Goal: Use online tool/utility: Use online tool/utility

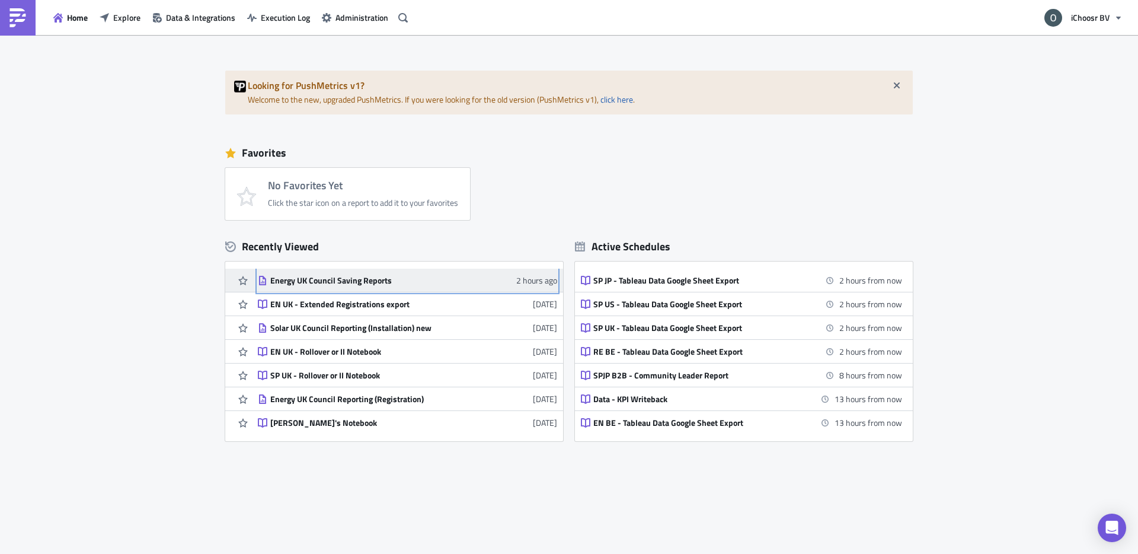
click at [373, 282] on div "Energy UK Council Saving Reports" at bounding box center [374, 280] width 208 height 11
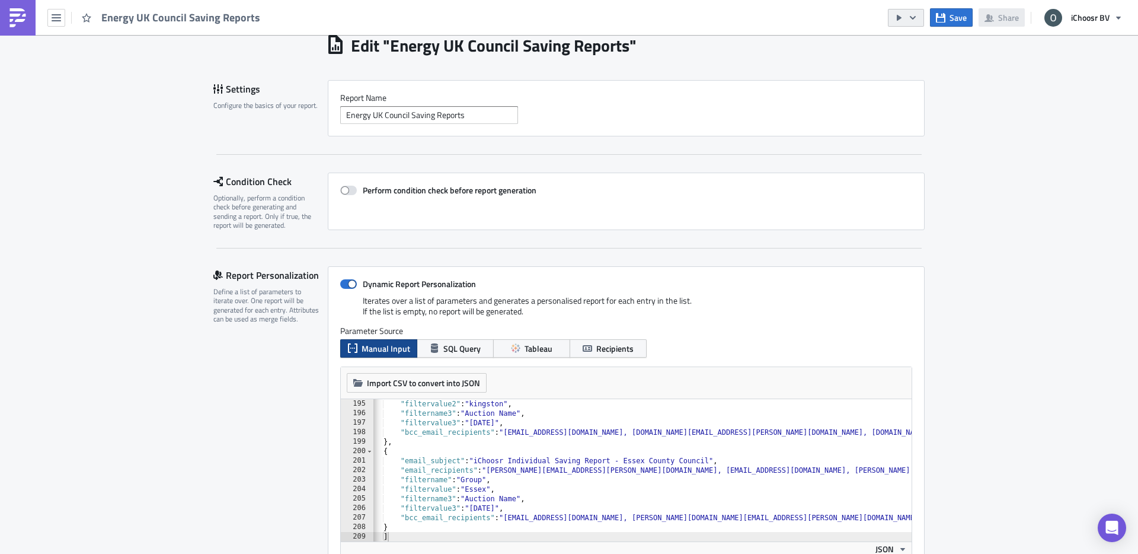
click at [915, 18] on icon "button" at bounding box center [912, 17] width 9 height 9
click at [904, 46] on div "Send Just to Me" at bounding box center [942, 48] width 92 height 12
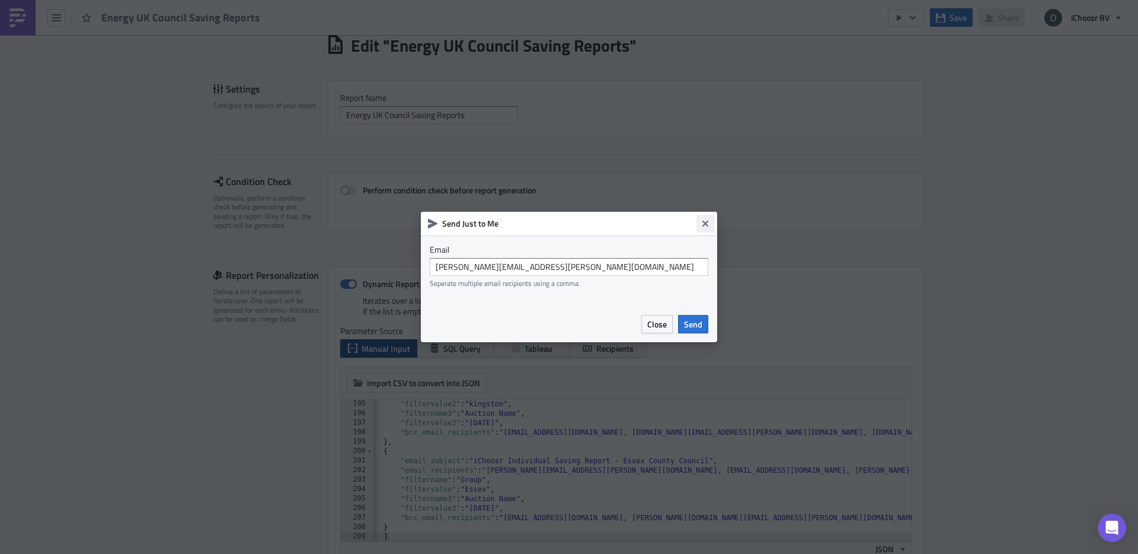
click at [701, 224] on icon "Close" at bounding box center [705, 223] width 9 height 9
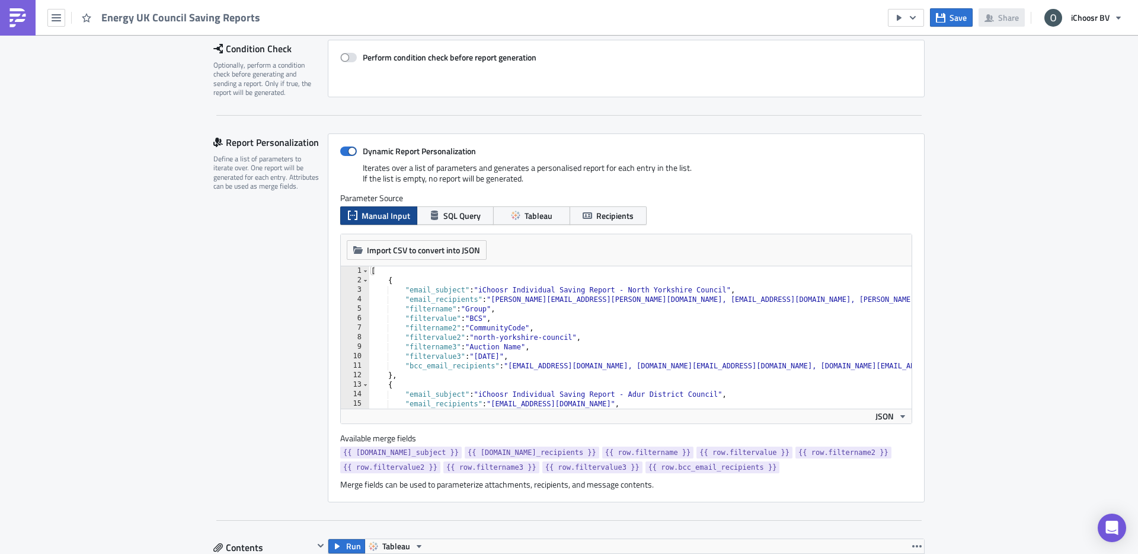
type textarea ""filtervalue3": "[DATE]","
click at [513, 357] on div "[ { "email_subject" : "iChoosr Individual Saving Report - North Yorkshire Counc…" at bounding box center [713, 346] width 688 height 161
click at [494, 355] on div "[ { "email_subject" : "iChoosr Individual Saving Report - North Yorkshire Counc…" at bounding box center [713, 346] width 688 height 161
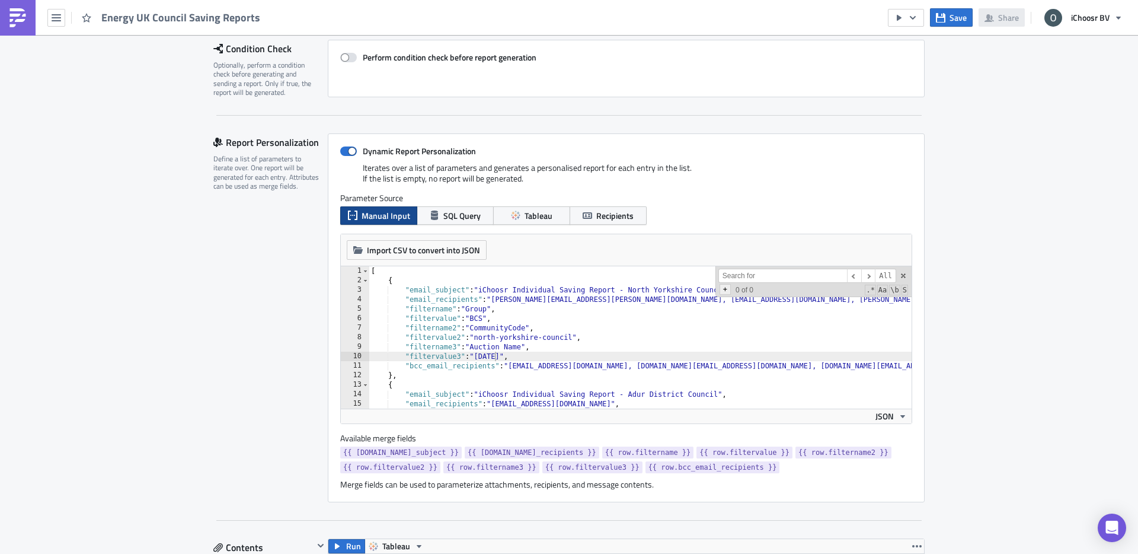
click at [724, 291] on span "+" at bounding box center [725, 289] width 11 height 11
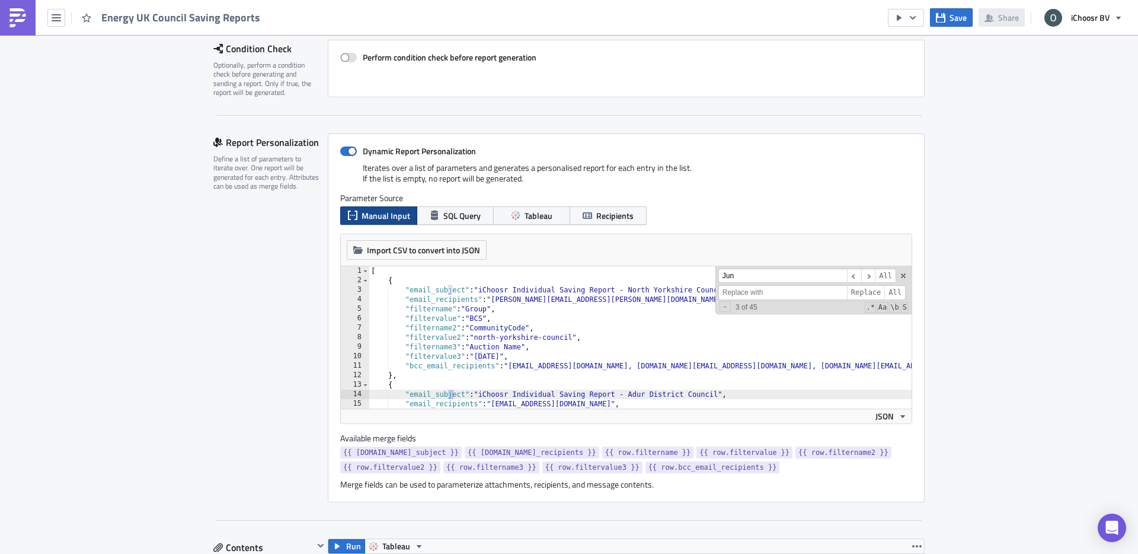
scroll to position [128, 0]
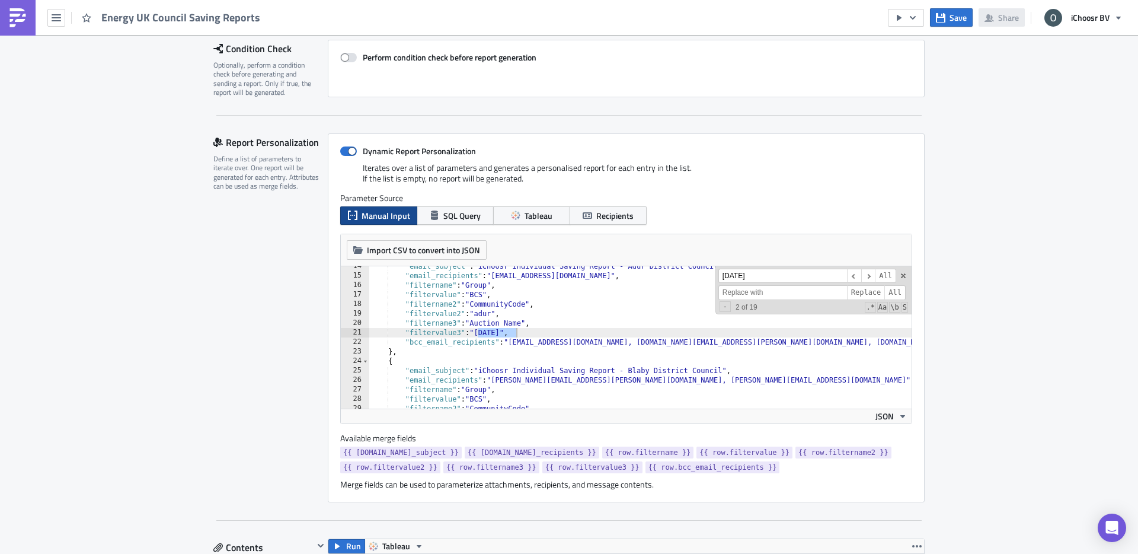
type input "[DATE]"
click at [736, 292] on input at bounding box center [783, 292] width 129 height 15
type input "[DATE]"
click at [890, 294] on span "All" at bounding box center [895, 292] width 21 height 15
click at [902, 278] on span at bounding box center [903, 276] width 8 height 8
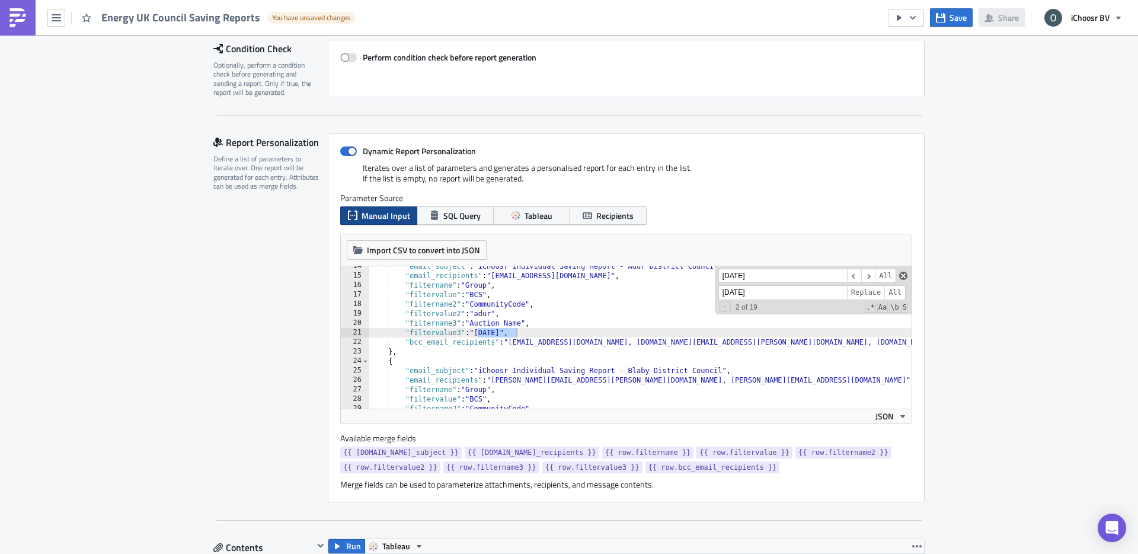
type textarea ""filtervalue3": "[DATE]","
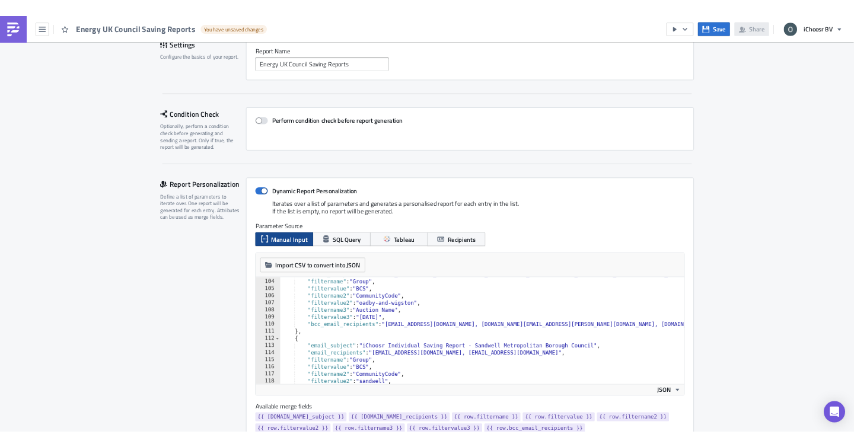
scroll to position [976, 0]
